Goal: Information Seeking & Learning: Understand process/instructions

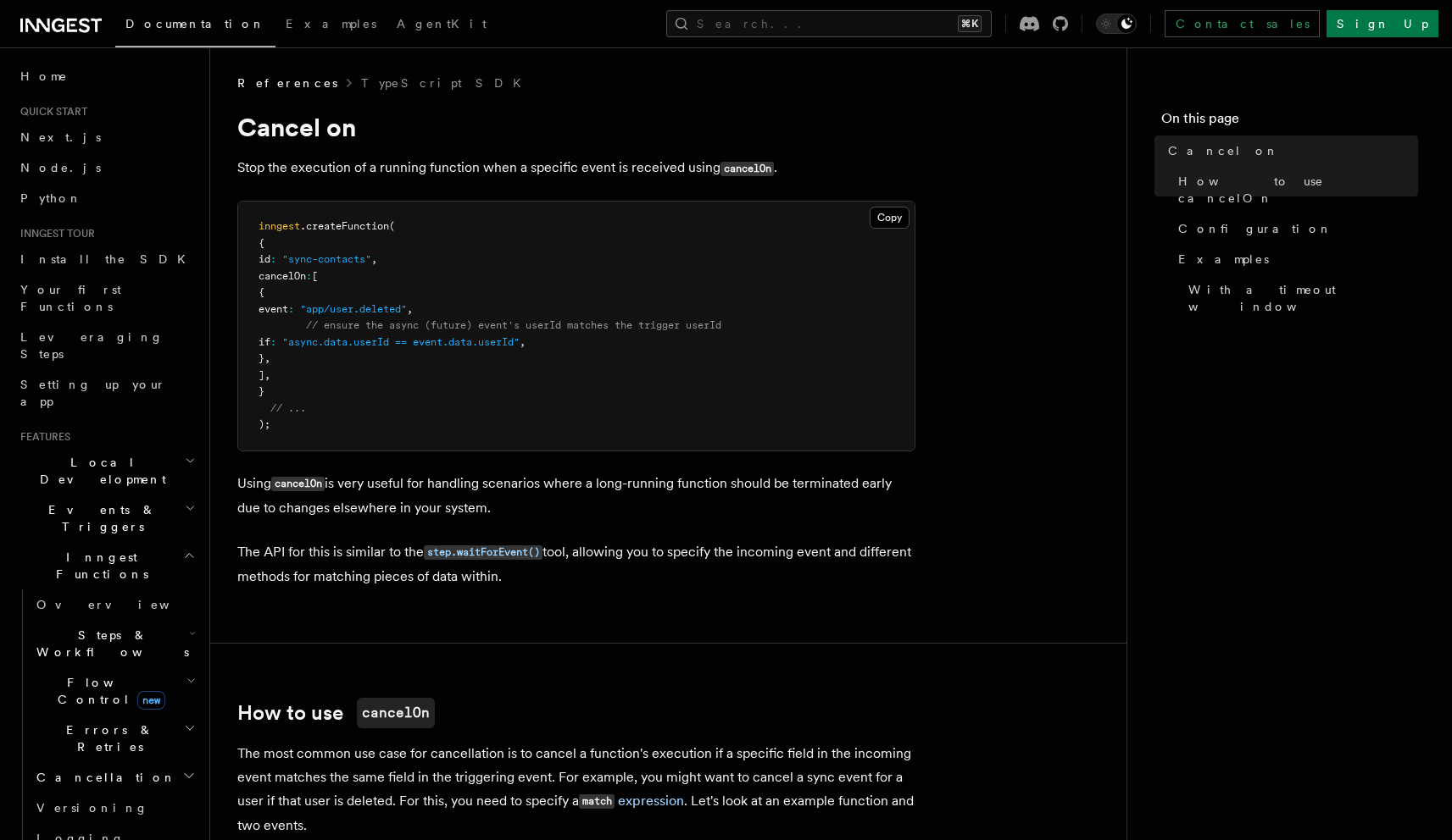
click at [296, 165] on p "Stop the execution of a running function when a specific event is received usin…" at bounding box center [576, 167] width 679 height 24
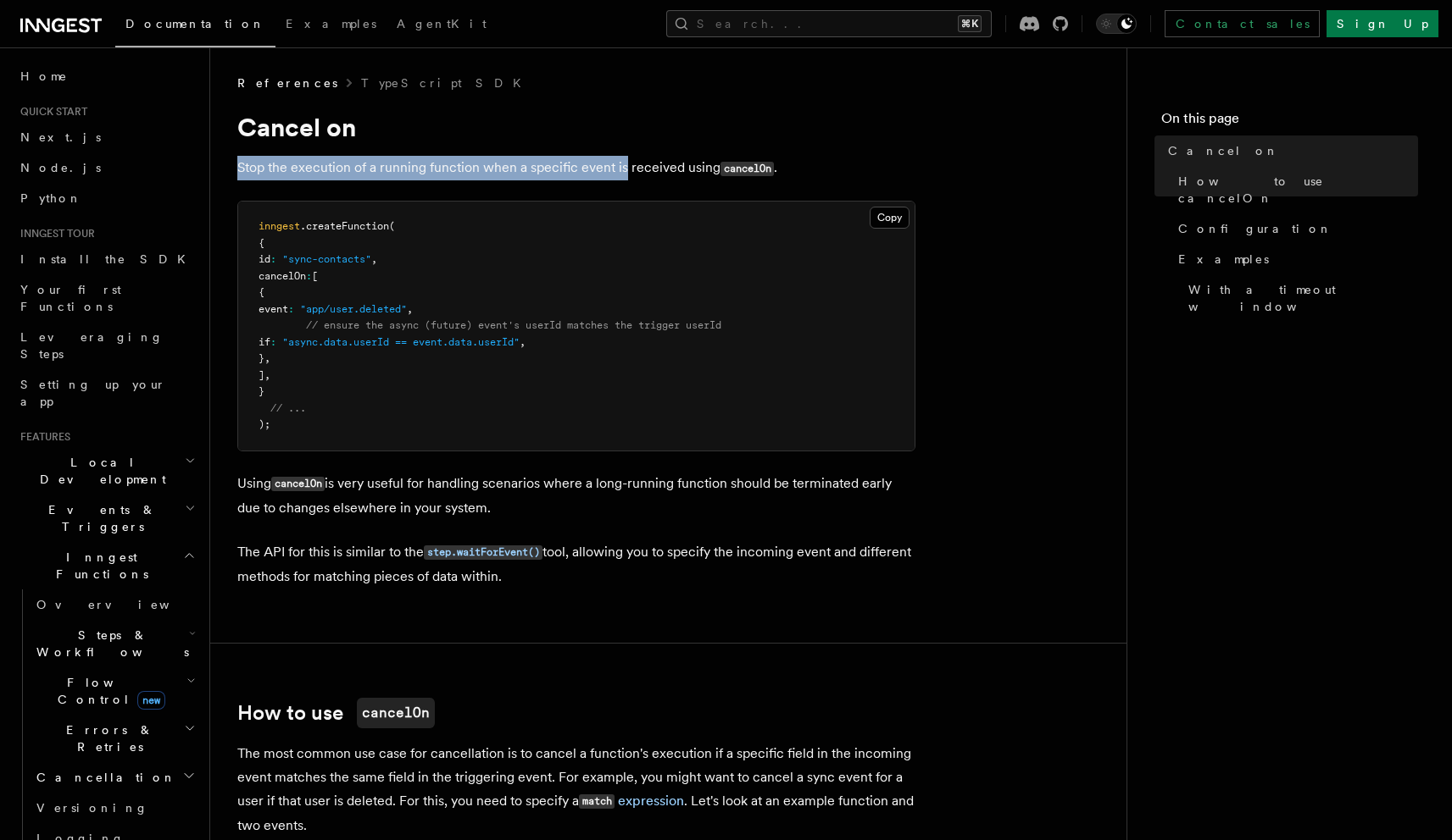
drag, startPoint x: 235, startPoint y: 167, endPoint x: 622, endPoint y: 167, distance: 387.0
click at [622, 168] on p "Stop the execution of a running function when a specific event is received usin…" at bounding box center [576, 167] width 679 height 24
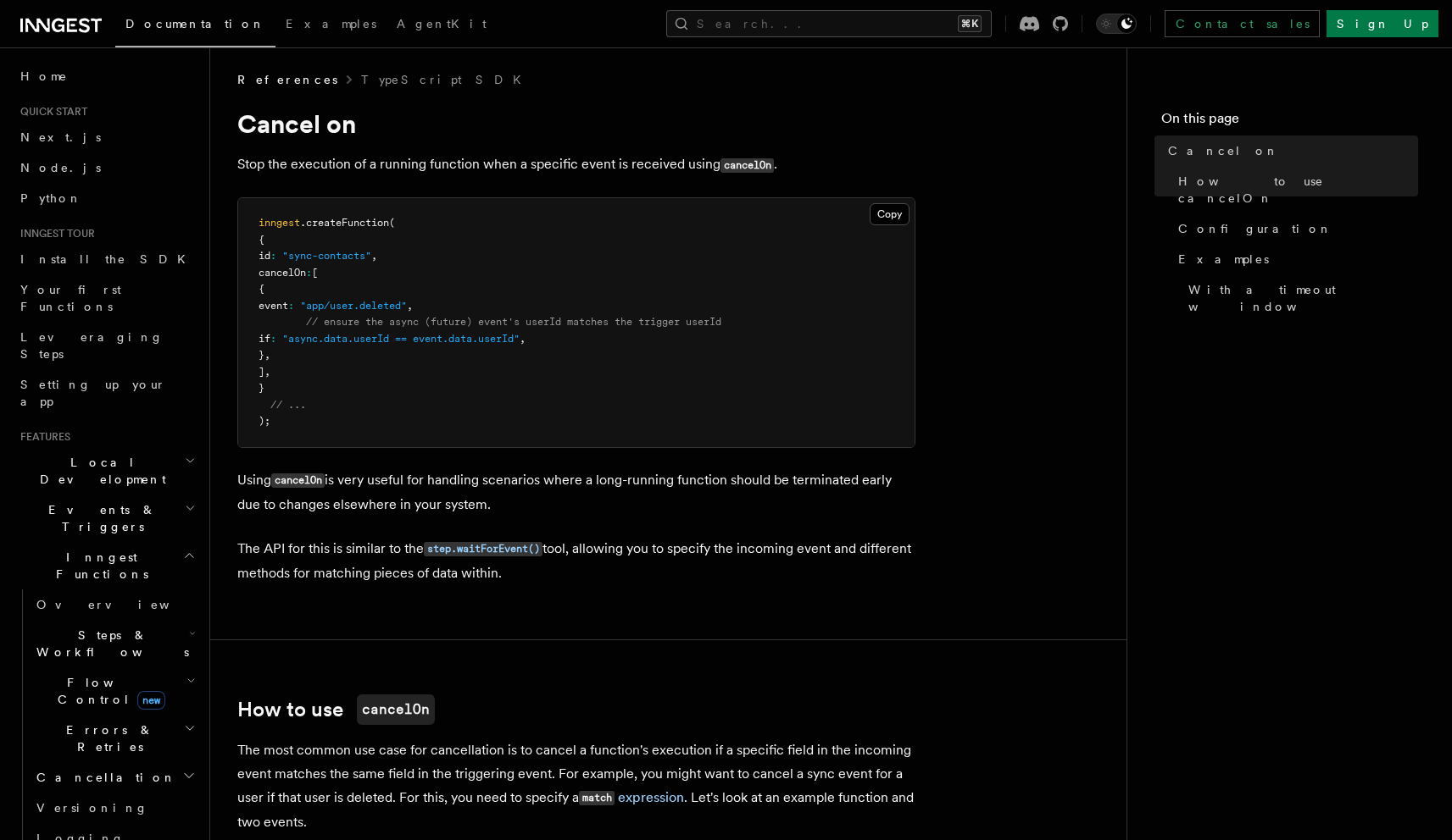
scroll to position [6, 0]
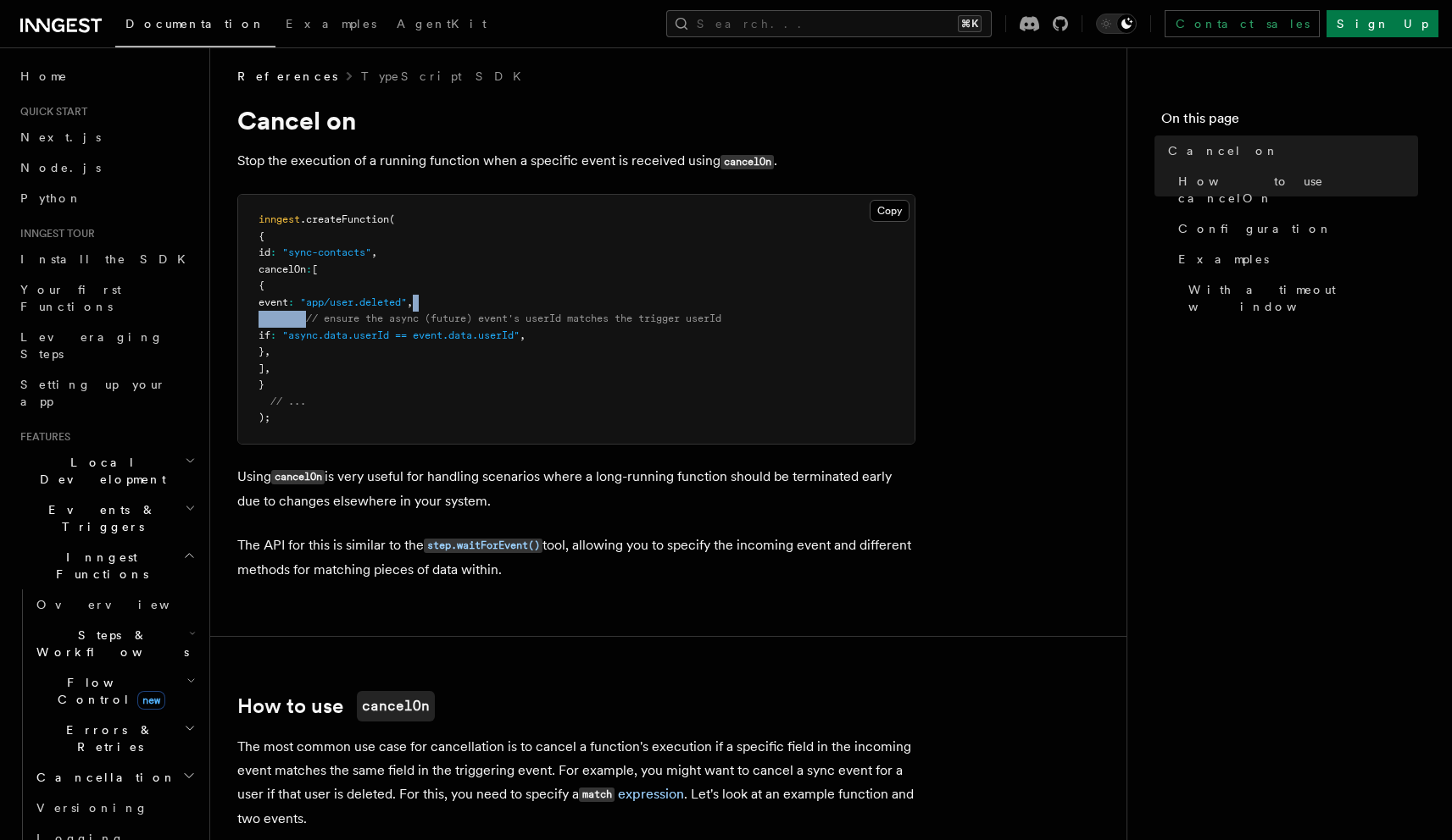
drag, startPoint x: 315, startPoint y: 320, endPoint x: 707, endPoint y: 295, distance: 392.8
click at [707, 295] on pre "inngest .createFunction ( { id : "sync-contacts" , cancelOn : [ { event : "app/…" at bounding box center [576, 319] width 677 height 249
click at [707, 296] on pre "inngest .createFunction ( { id : "sync-contacts" , cancelOn : [ { event : "app/…" at bounding box center [576, 319] width 677 height 249
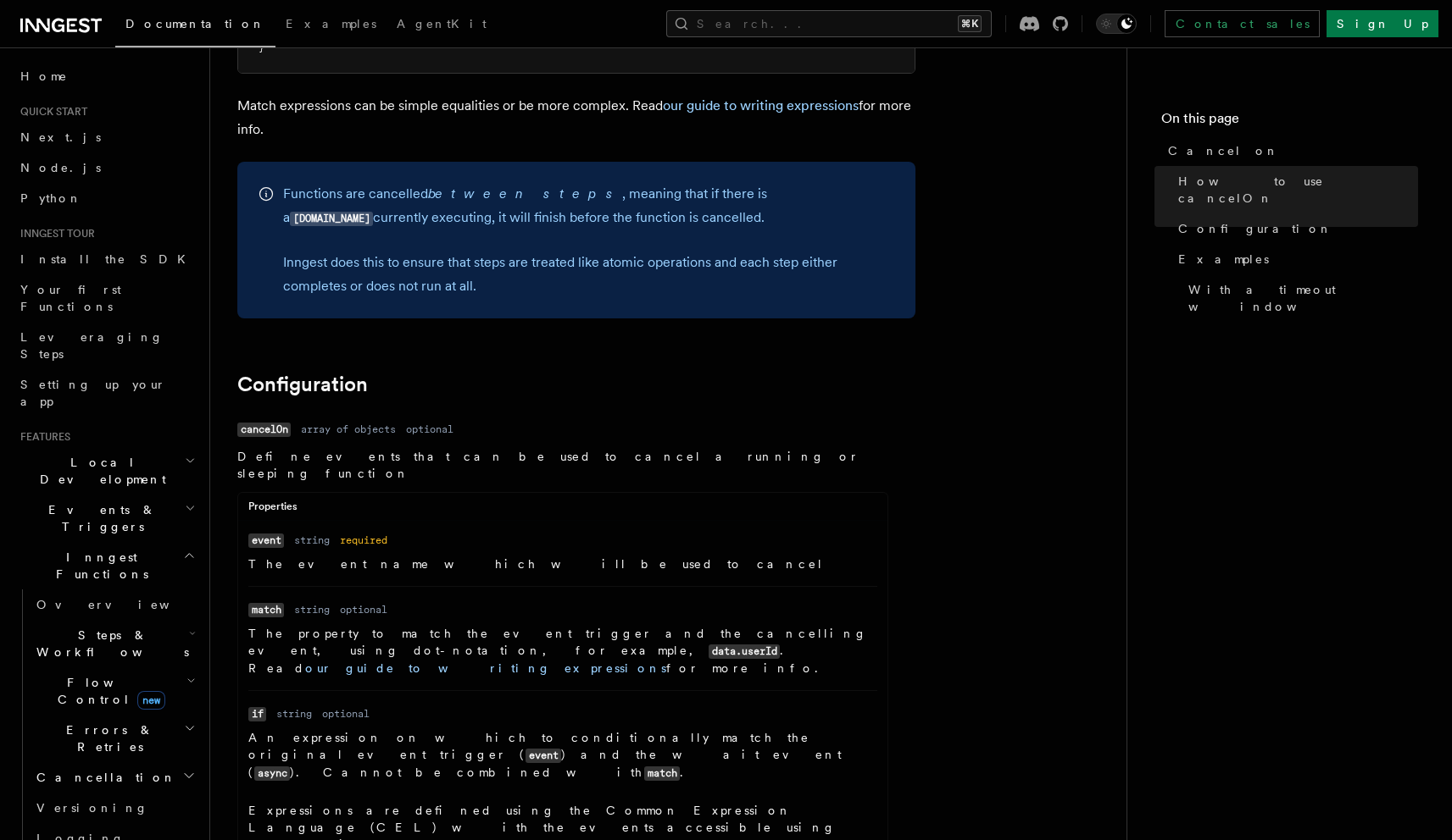
scroll to position [1562, 0]
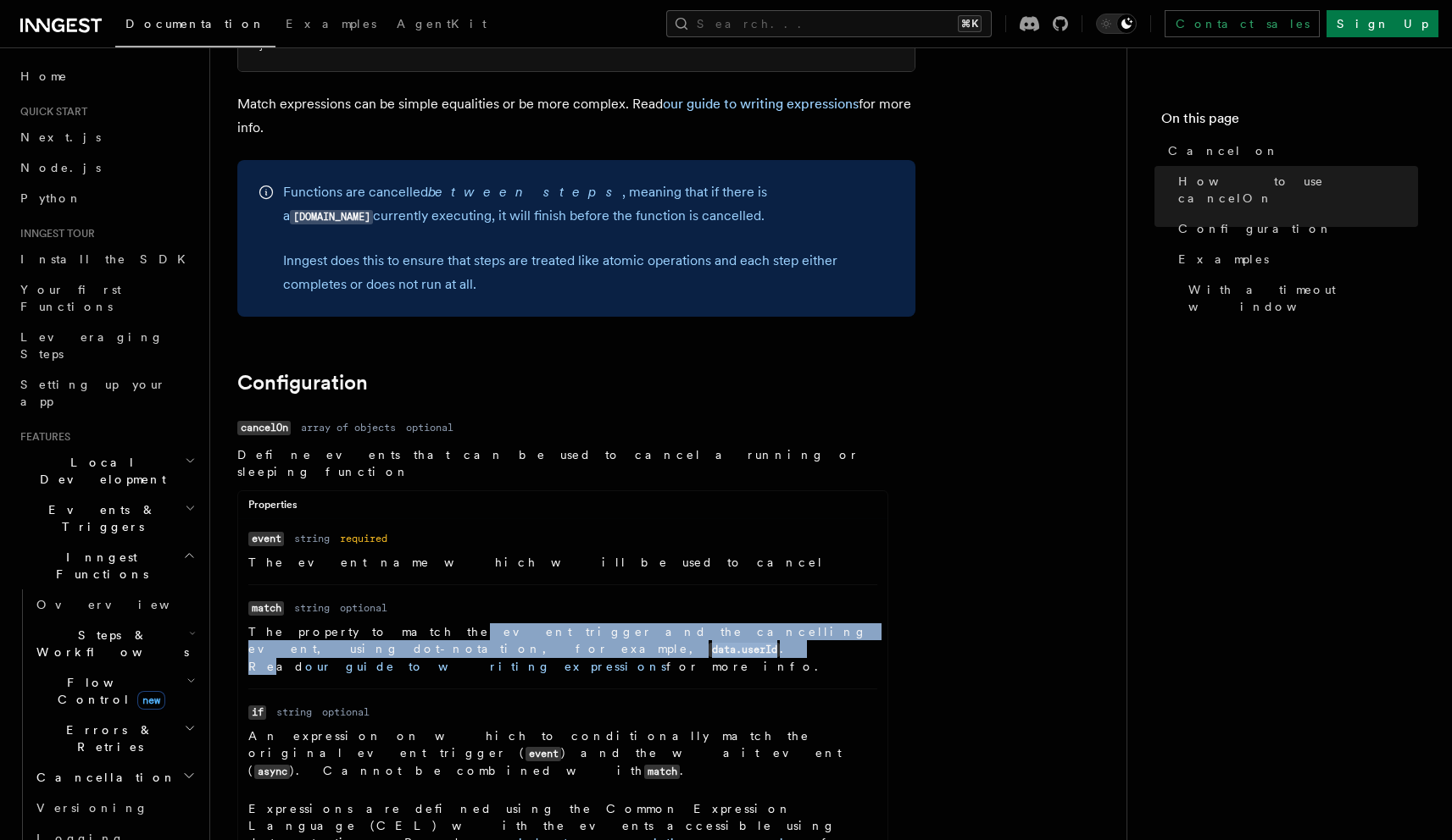
drag, startPoint x: 409, startPoint y: 610, endPoint x: 857, endPoint y: 614, distance: 448.0
click at [857, 624] on p "The property to match the event trigger and the cancelling event, using dot-not…" at bounding box center [563, 649] width 629 height 52
click at [671, 624] on p "The property to match the event trigger and the cancelling event, using dot-not…" at bounding box center [563, 649] width 629 height 52
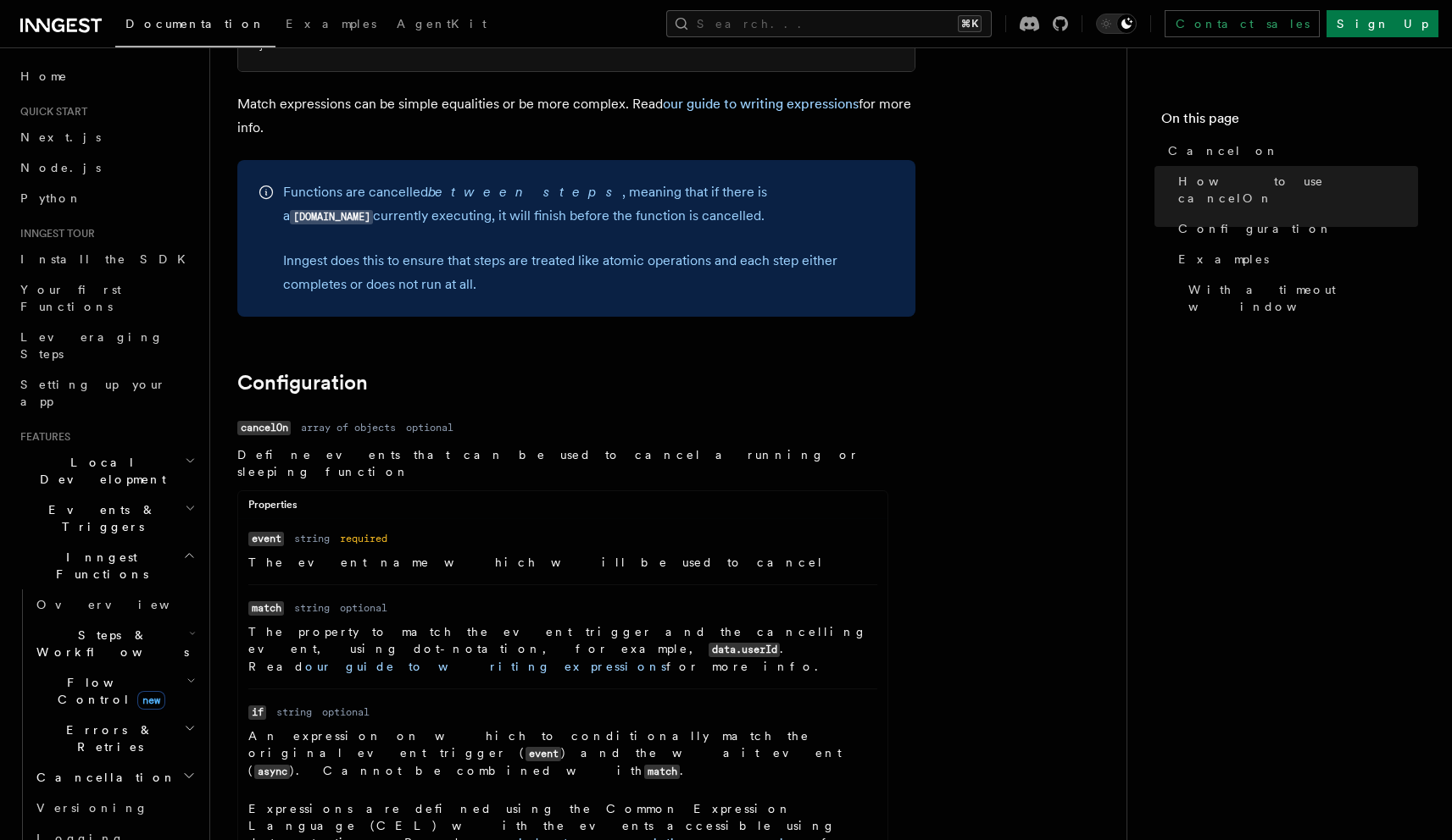
click at [302, 728] on p "An expression on which to conditionally match the original event trigger ( even…" at bounding box center [563, 754] width 629 height 52
drag, startPoint x: 411, startPoint y: 693, endPoint x: 606, endPoint y: 693, distance: 195.0
click at [607, 703] on dl "Name if Type string Required optional Description An expression on which to con…" at bounding box center [563, 808] width 629 height 210
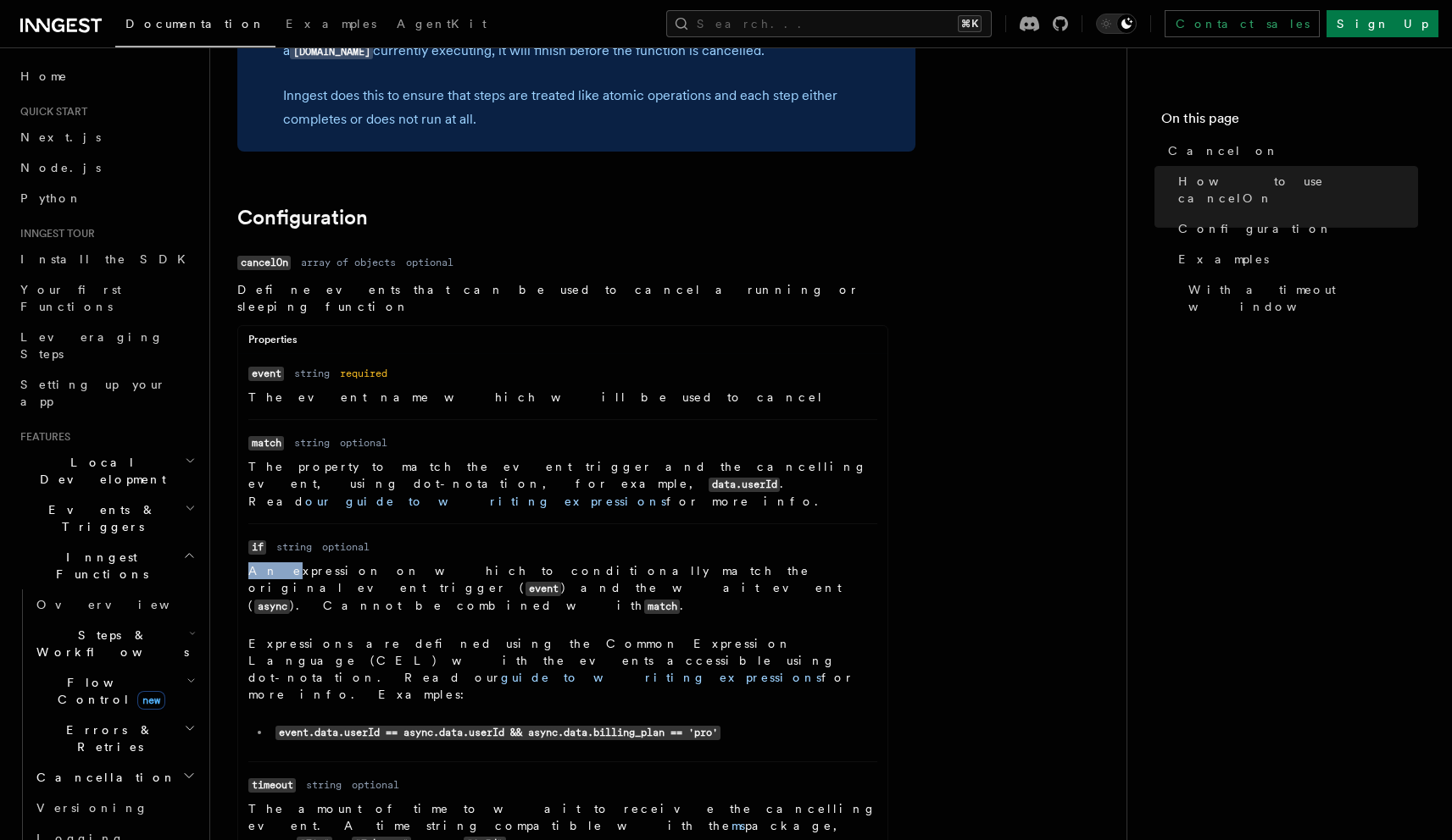
scroll to position [1728, 0]
click at [281, 562] on p "An expression on which to conditionally match the original event trigger ( even…" at bounding box center [563, 588] width 629 height 52
